Goal: Task Accomplishment & Management: Use online tool/utility

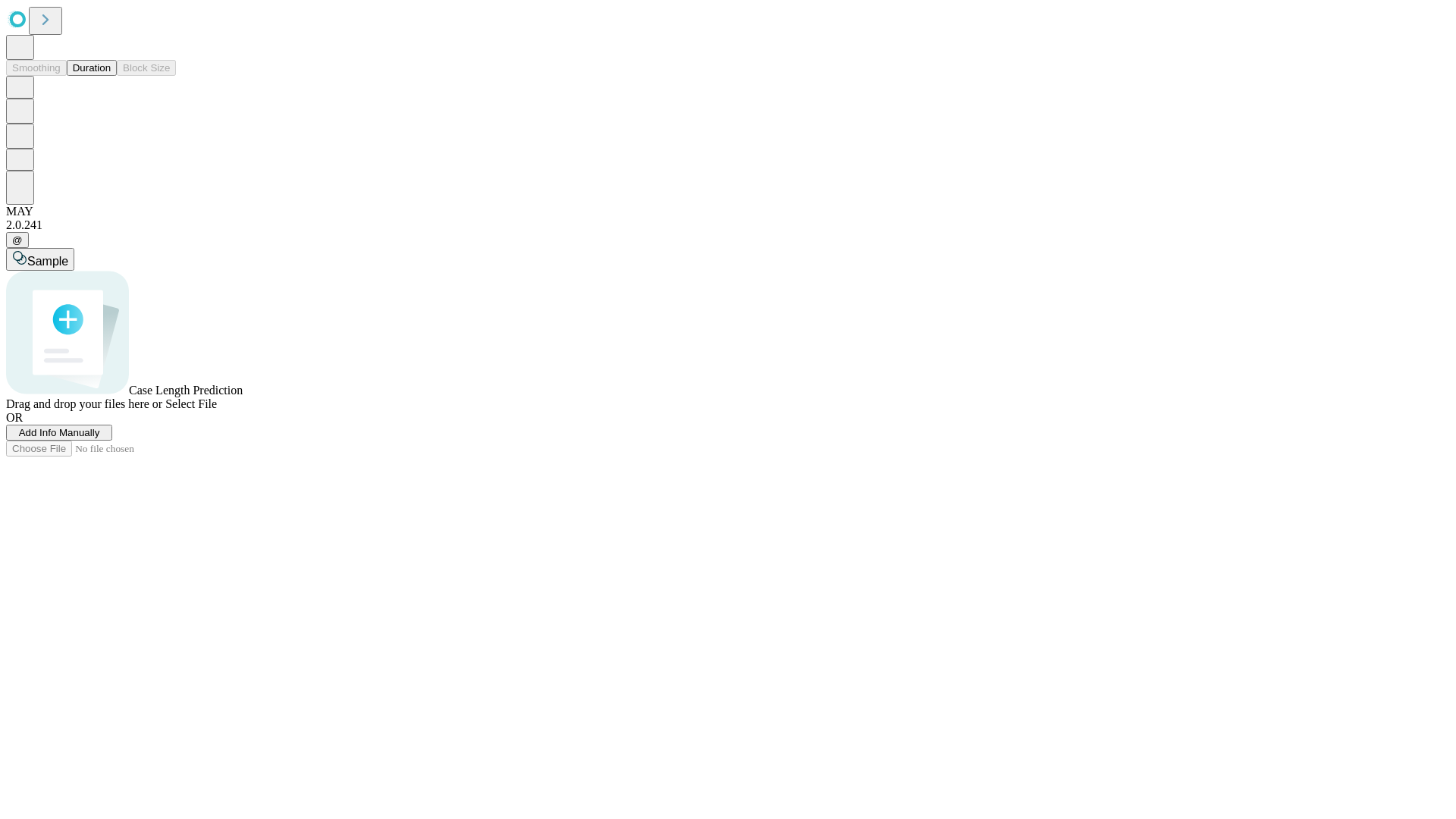
click at [111, 76] on button "Duration" at bounding box center [91, 68] width 50 height 16
click at [217, 410] on span "Select File" at bounding box center [191, 404] width 51 height 13
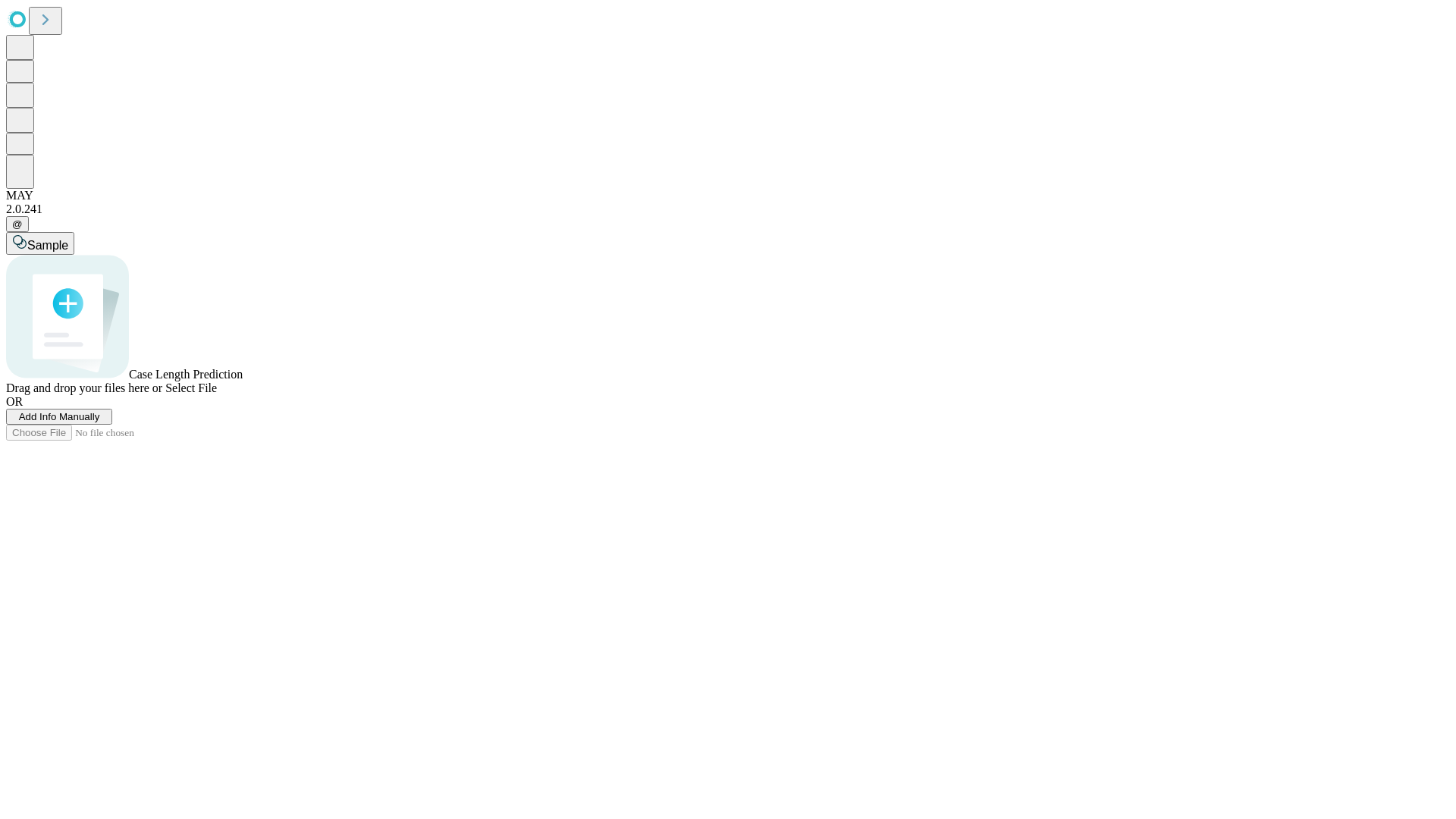
click at [217, 394] on span "Select File" at bounding box center [191, 388] width 51 height 13
